Goal: Find specific page/section: Find specific page/section

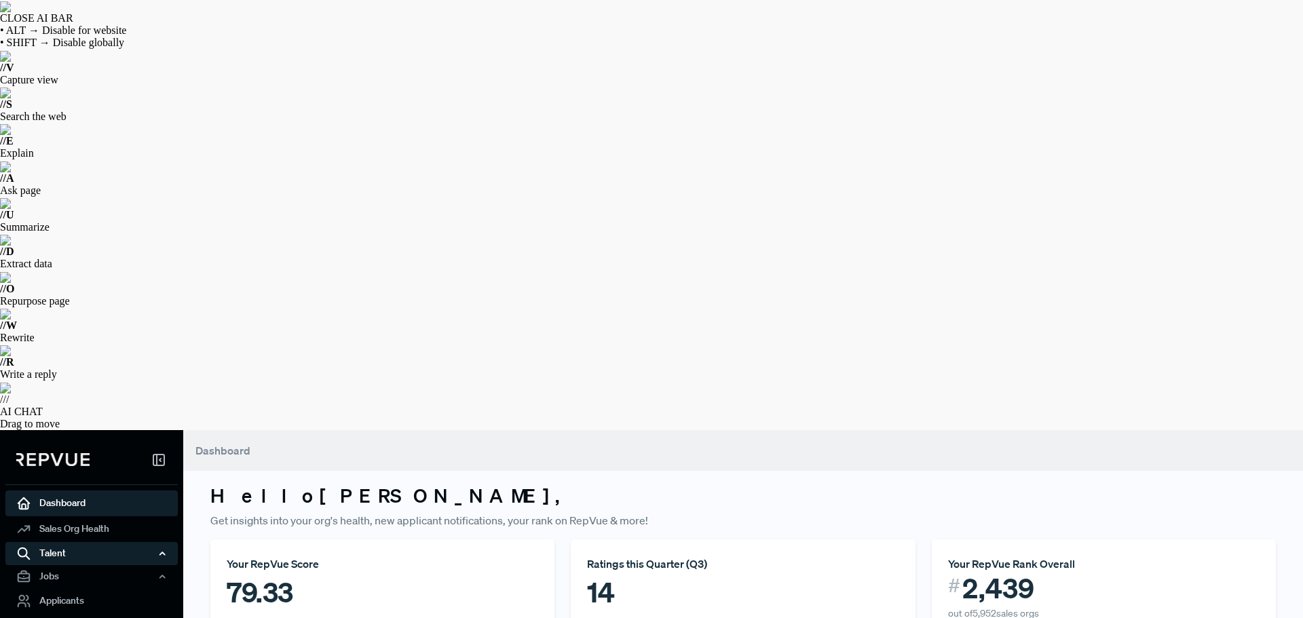
click at [160, 549] on icon "button" at bounding box center [161, 553] width 9 height 9
click at [66, 569] on link "Talent Data" at bounding box center [110, 580] width 172 height 22
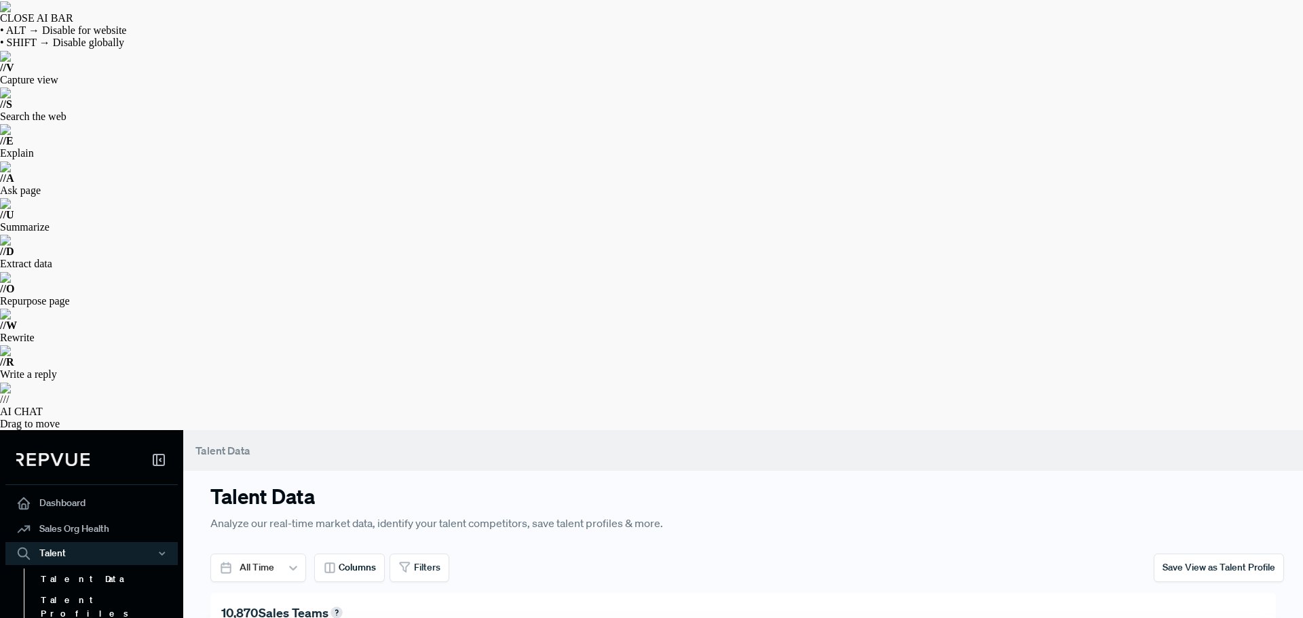
click at [60, 590] on link "Talent Profiles" at bounding box center [110, 607] width 172 height 35
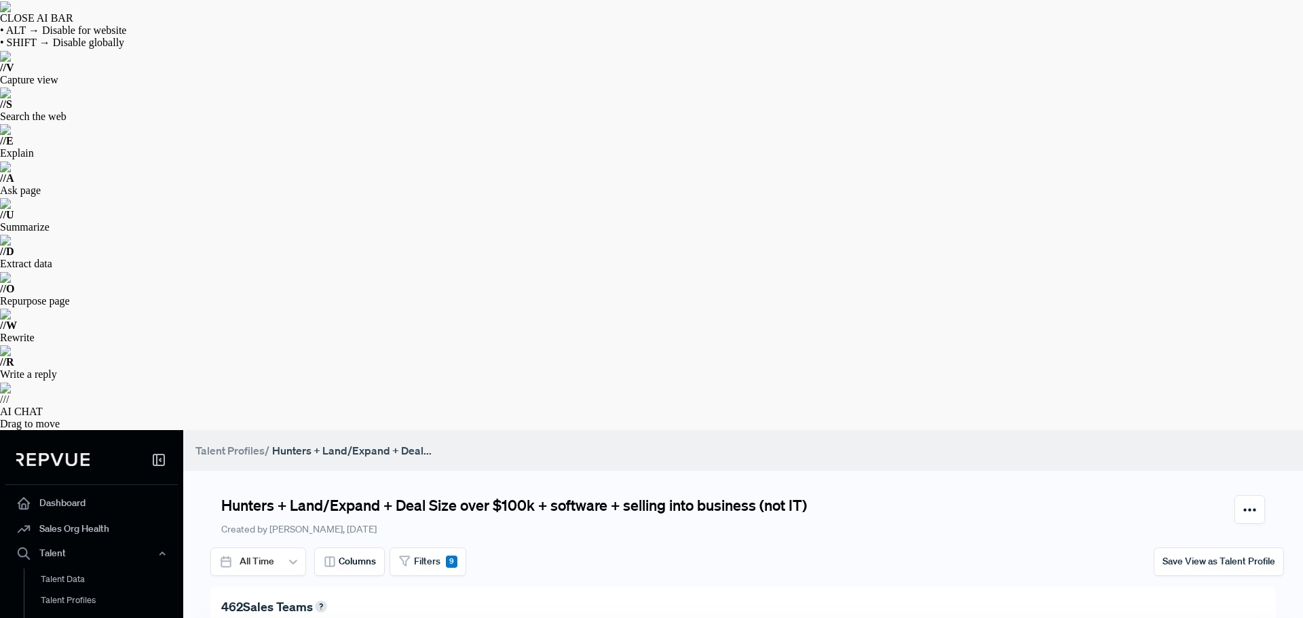
scroll to position [10, 0]
